Goal: Transaction & Acquisition: Subscribe to service/newsletter

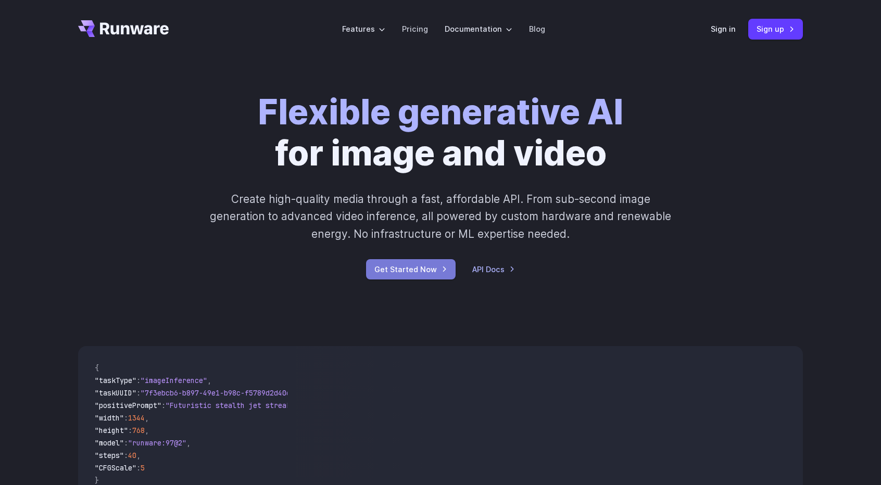
click at [411, 270] on link "Get Started Now" at bounding box center [411, 269] width 90 height 20
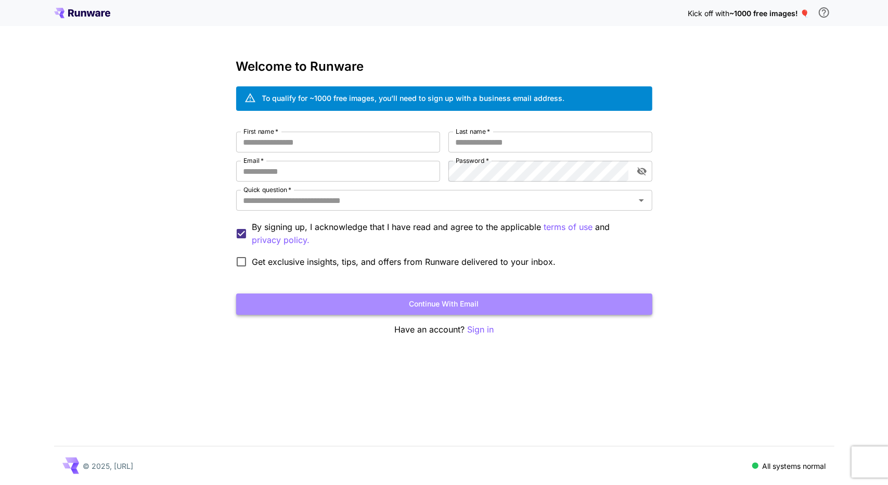
click at [492, 299] on button "Continue with email" at bounding box center [444, 304] width 416 height 21
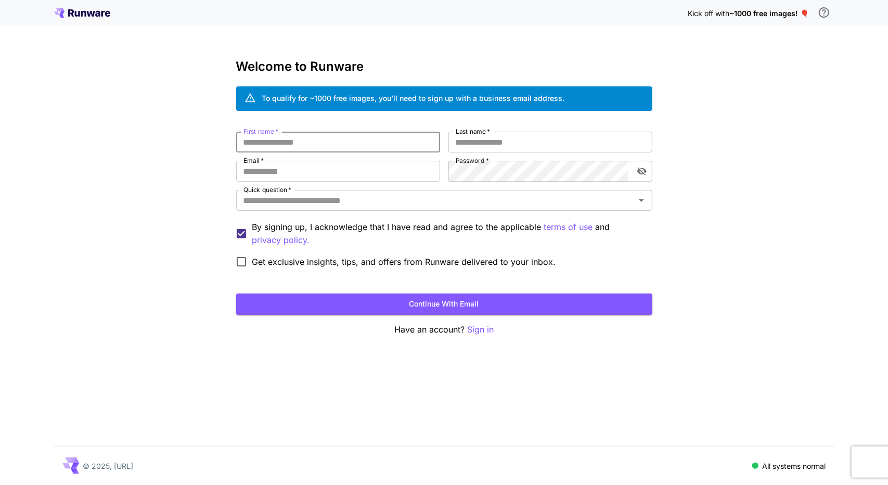
click at [315, 328] on p "Have an account? Sign in" at bounding box center [444, 329] width 416 height 13
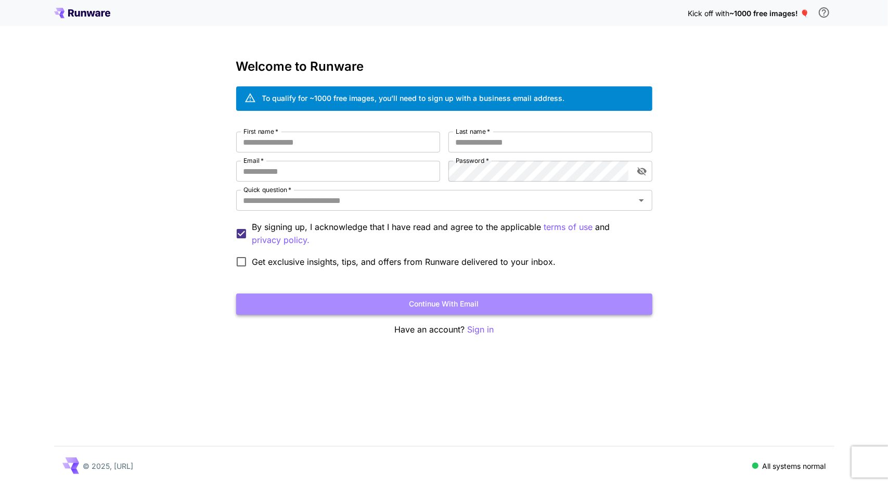
click at [379, 306] on button "Continue with email" at bounding box center [444, 304] width 416 height 21
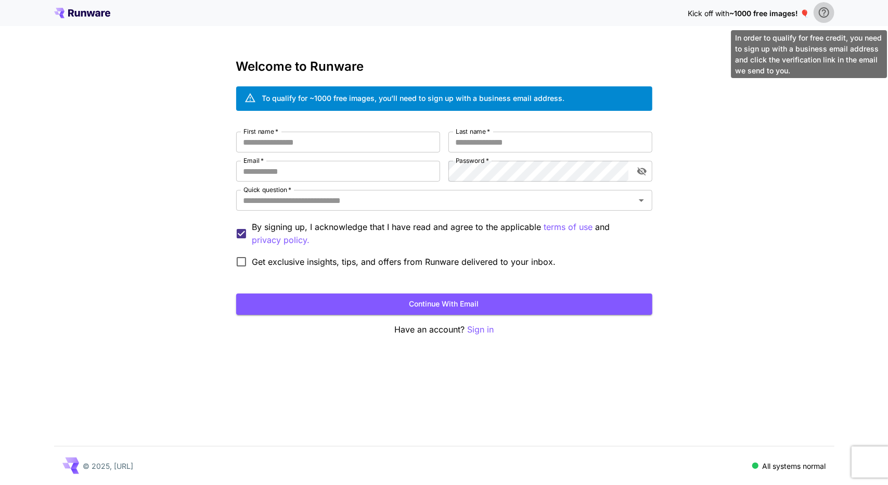
click at [823, 12] on icon "\a In order to qualify for free credit, you need to sign up with a business ema…" at bounding box center [824, 12] width 12 height 12
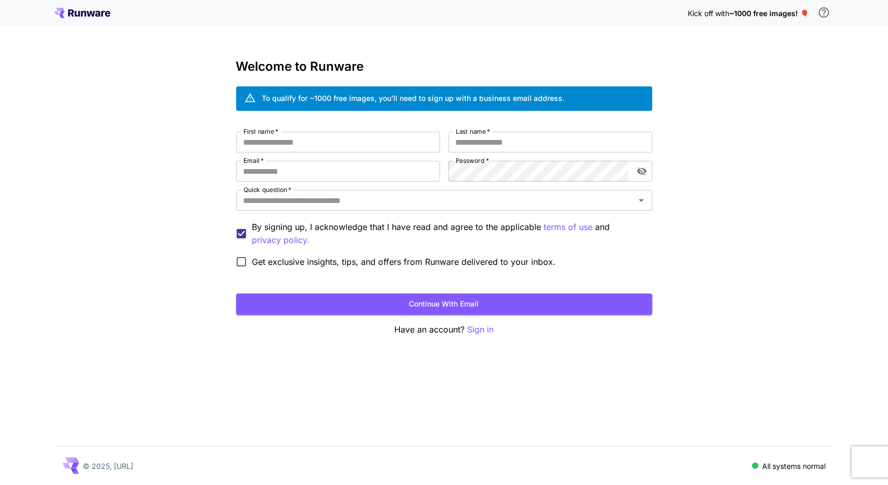
click at [86, 5] on div "Kick off with ~1000 free images! 🎈" at bounding box center [444, 13] width 781 height 22
click at [90, 11] on icon at bounding box center [90, 14] width 8 height 6
